Goal: Information Seeking & Learning: Learn about a topic

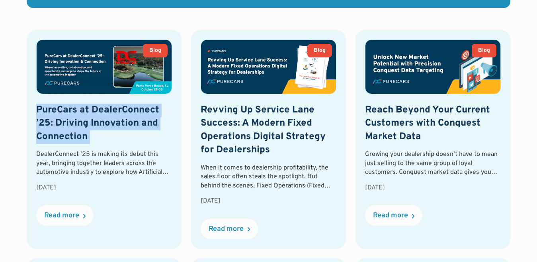
copy h2 "PureCars at DealerConnect ’25: Driving Innovation and Connection"
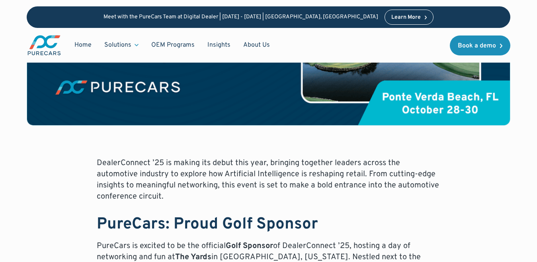
scroll to position [279, 0]
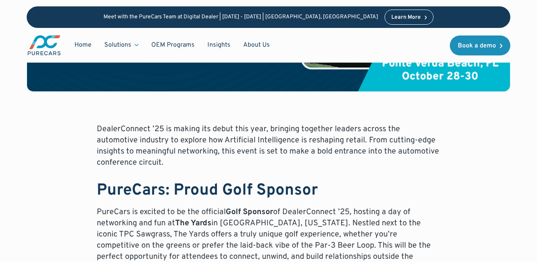
click at [186, 137] on p "DealerConnect ’25 is making its debut this year, bringing together leaders acro…" at bounding box center [269, 145] width 344 height 45
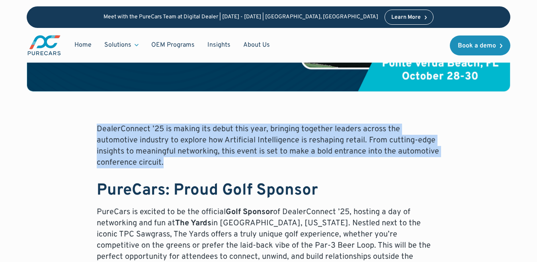
click at [186, 137] on p "DealerConnect ’25 is making its debut this year, bringing together leaders acro…" at bounding box center [269, 145] width 344 height 45
copy p "DealerConnect ’25 is making its debut this year, bringing together leaders acro…"
